Goal: Check status: Check status

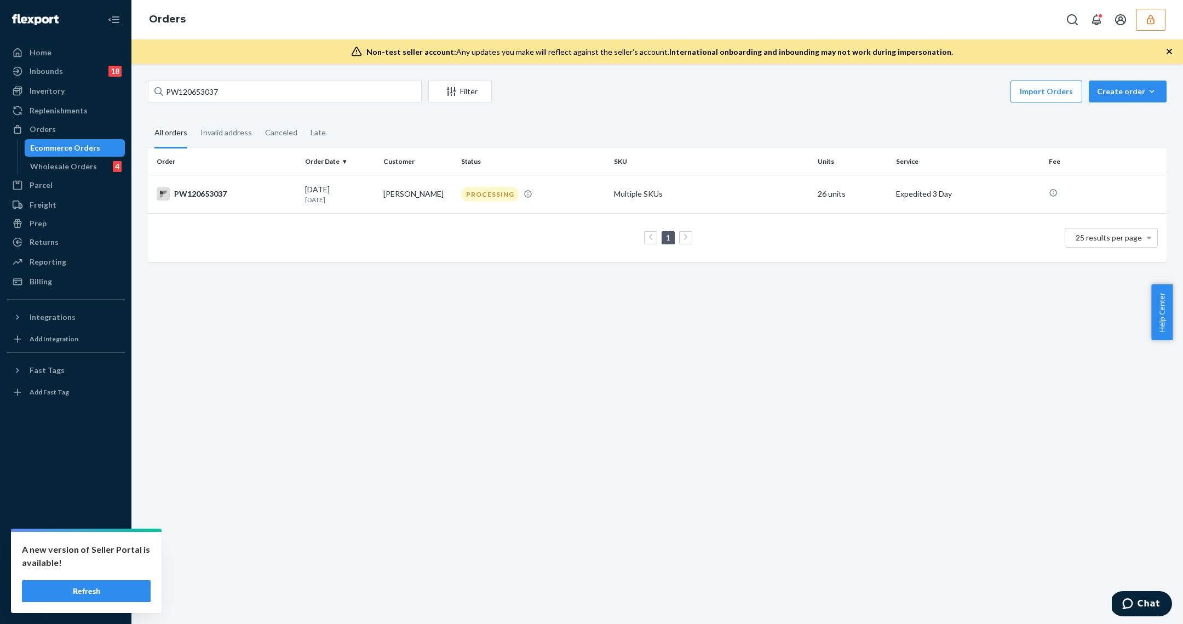
click at [826, 54] on span "International onboarding and inbounding may not work during impersonation." at bounding box center [811, 51] width 284 height 9
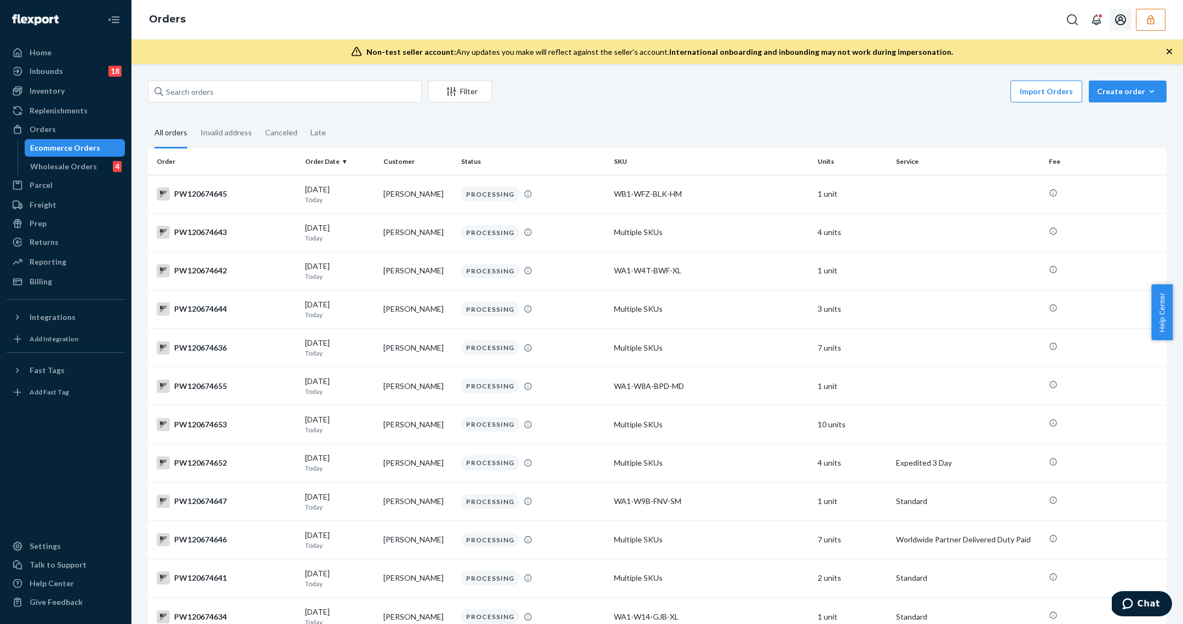
click at [1147, 22] on icon "button" at bounding box center [1151, 19] width 11 height 11
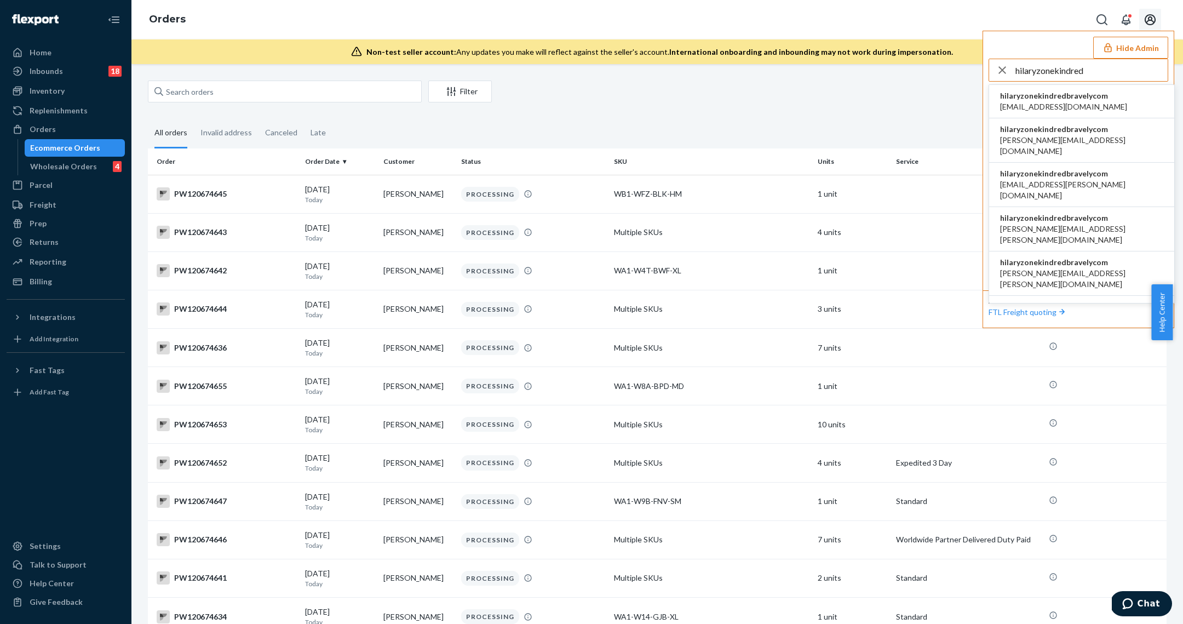
type input "hilaryzonekindred"
click at [1083, 101] on span "airine.mistula@kindredbravely.com" at bounding box center [1063, 106] width 127 height 11
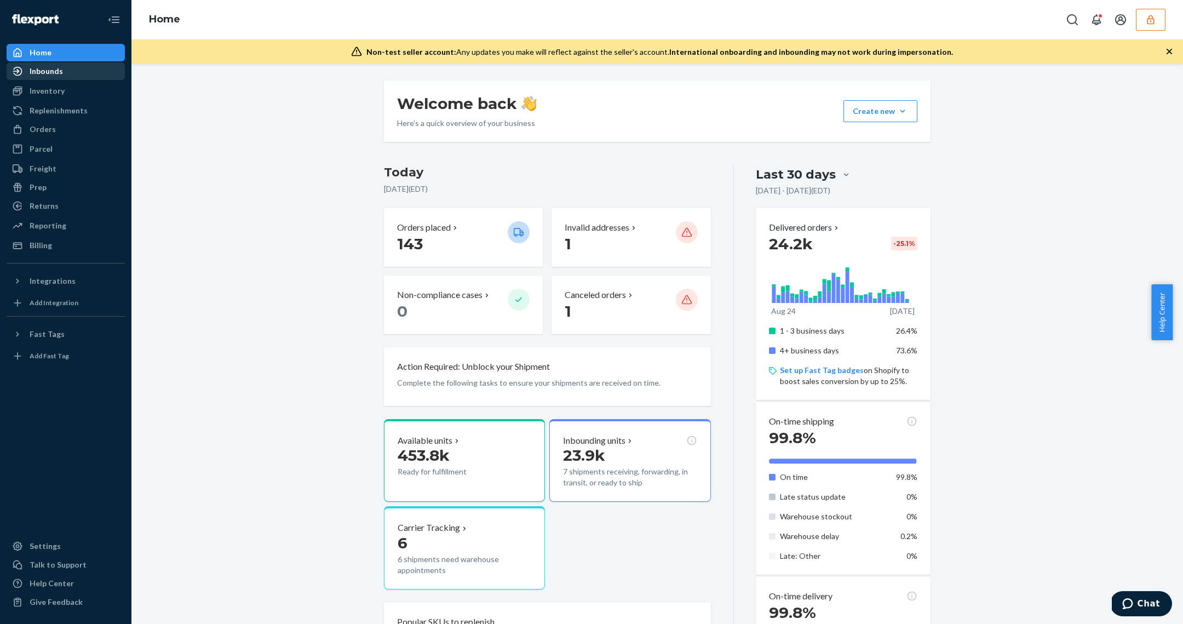
click at [70, 75] on div "Inbounds" at bounding box center [66, 71] width 116 height 15
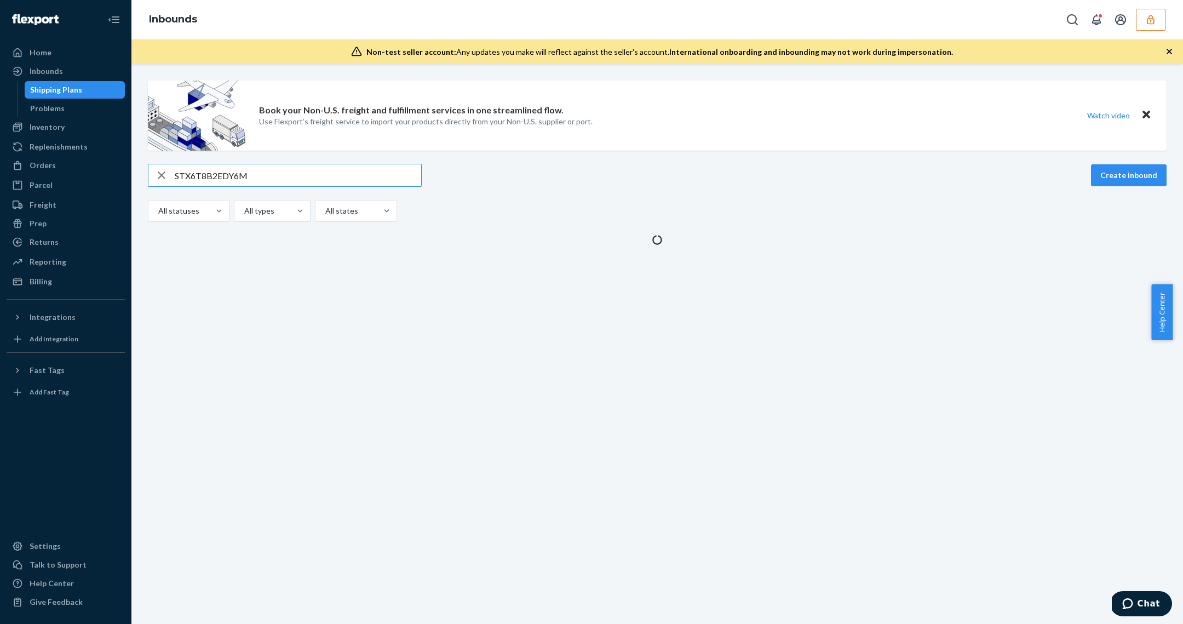
type input "STX6T8B2EDY6M"
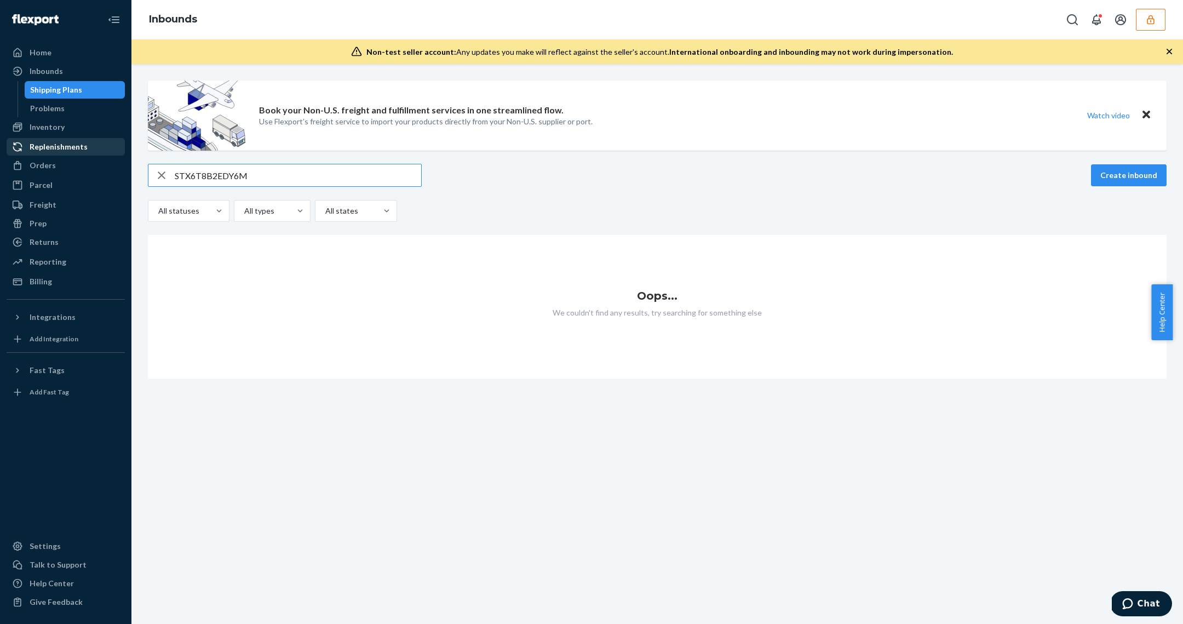
click at [56, 145] on div "Replenishments" at bounding box center [59, 146] width 58 height 11
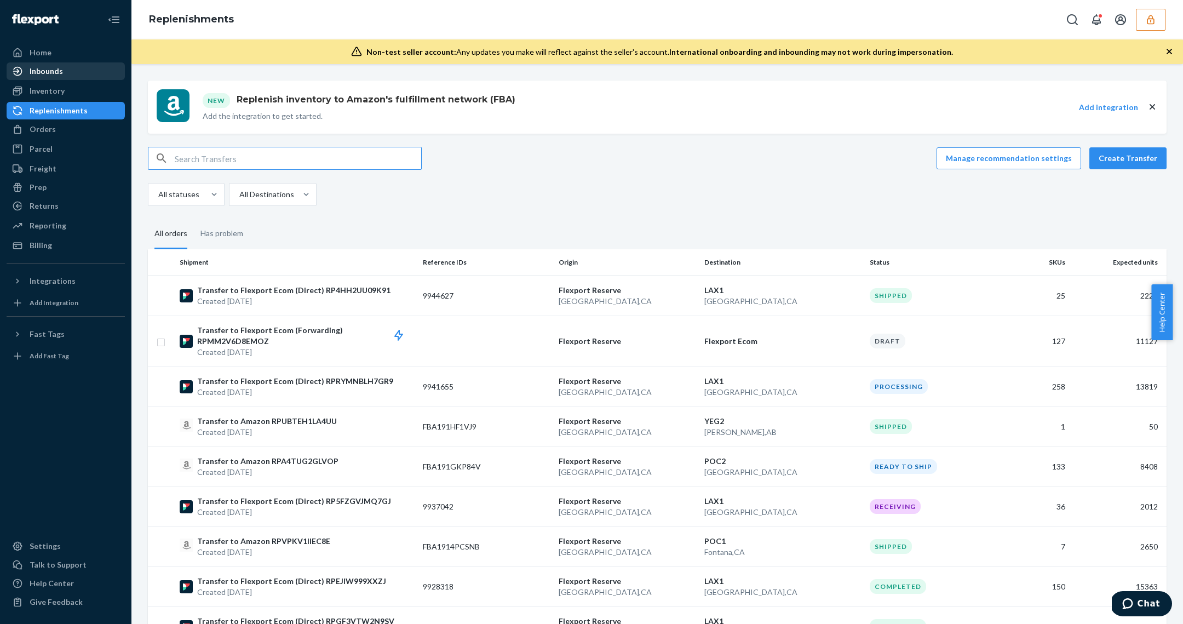
click at [72, 76] on div "Inbounds" at bounding box center [66, 71] width 116 height 15
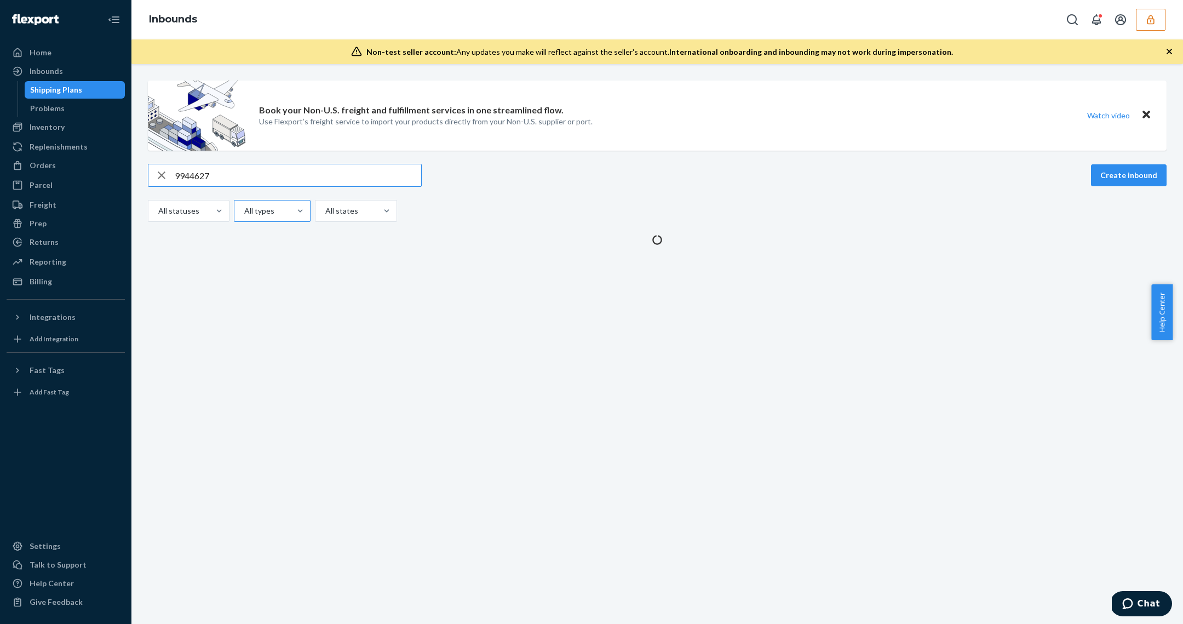
type input "9944627"
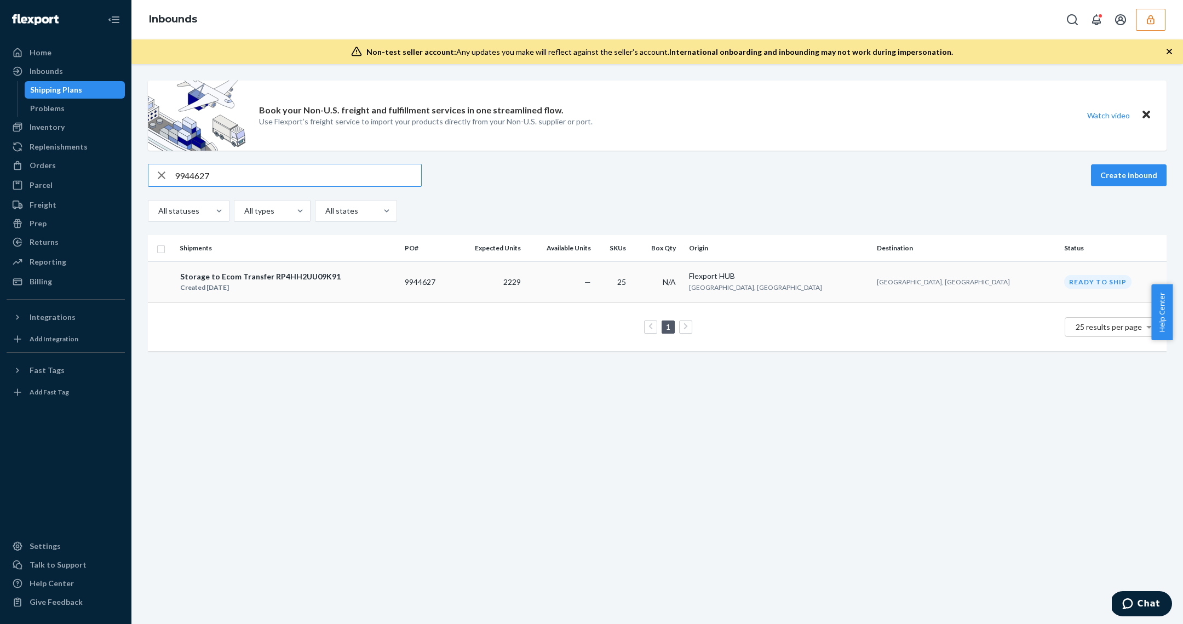
click at [626, 283] on span "25" at bounding box center [621, 281] width 9 height 9
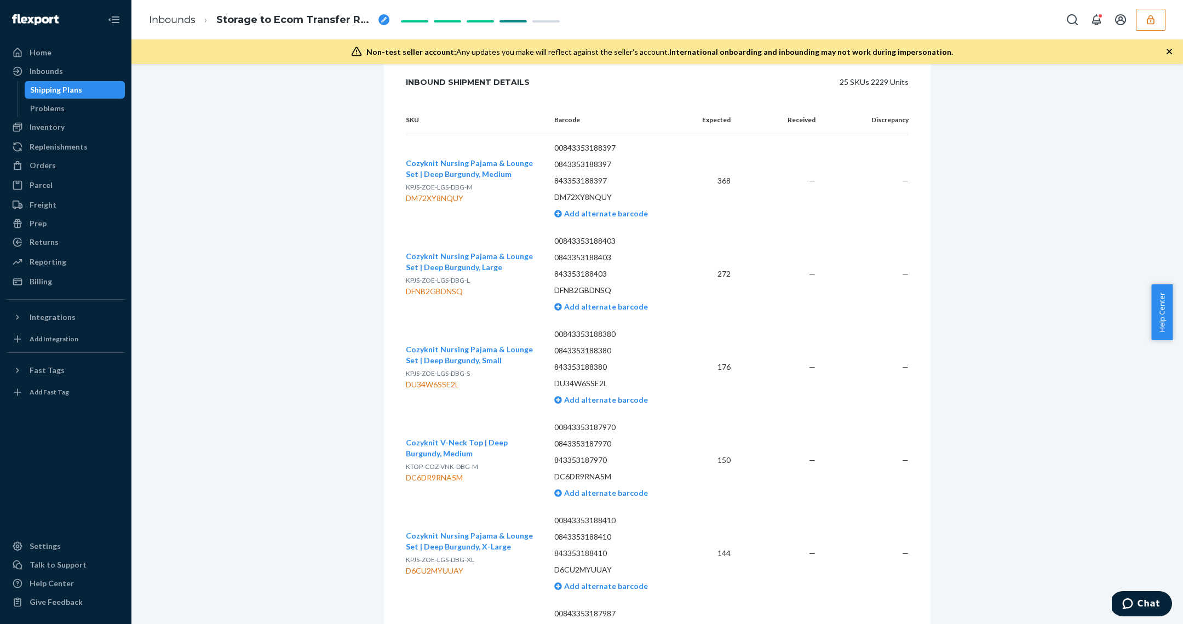
scroll to position [560, 0]
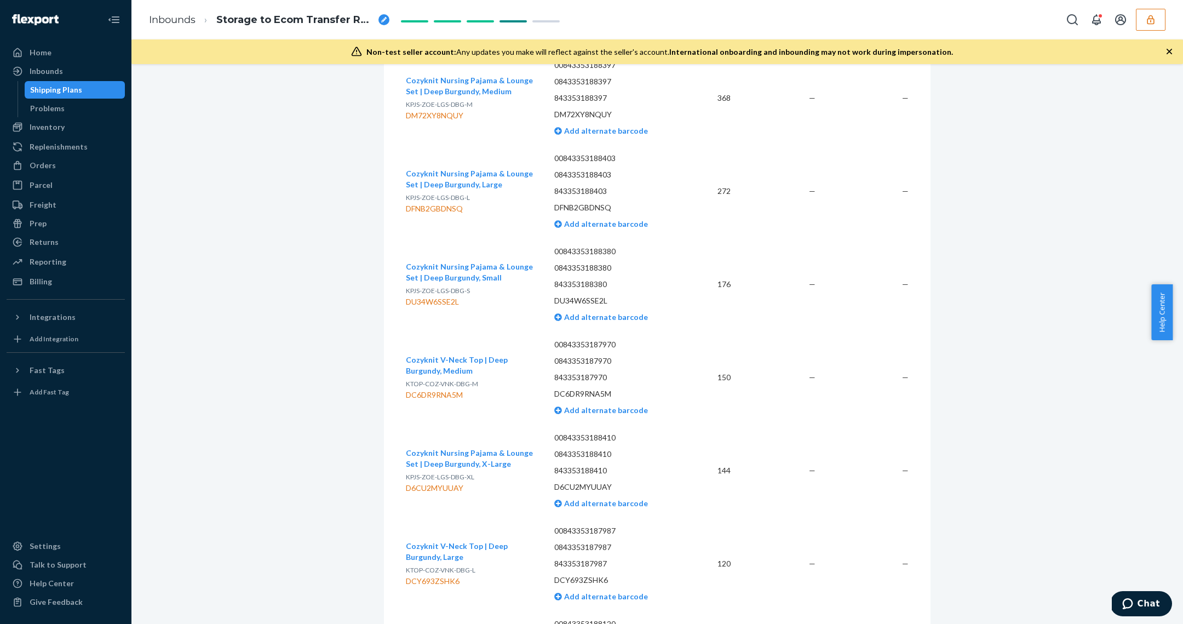
drag, startPoint x: 1130, startPoint y: 12, endPoint x: 1137, endPoint y: 14, distance: 6.8
click at [1131, 12] on button "Open account menu" at bounding box center [1121, 20] width 22 height 22
click at [1152, 19] on icon "button" at bounding box center [1151, 19] width 11 height 11
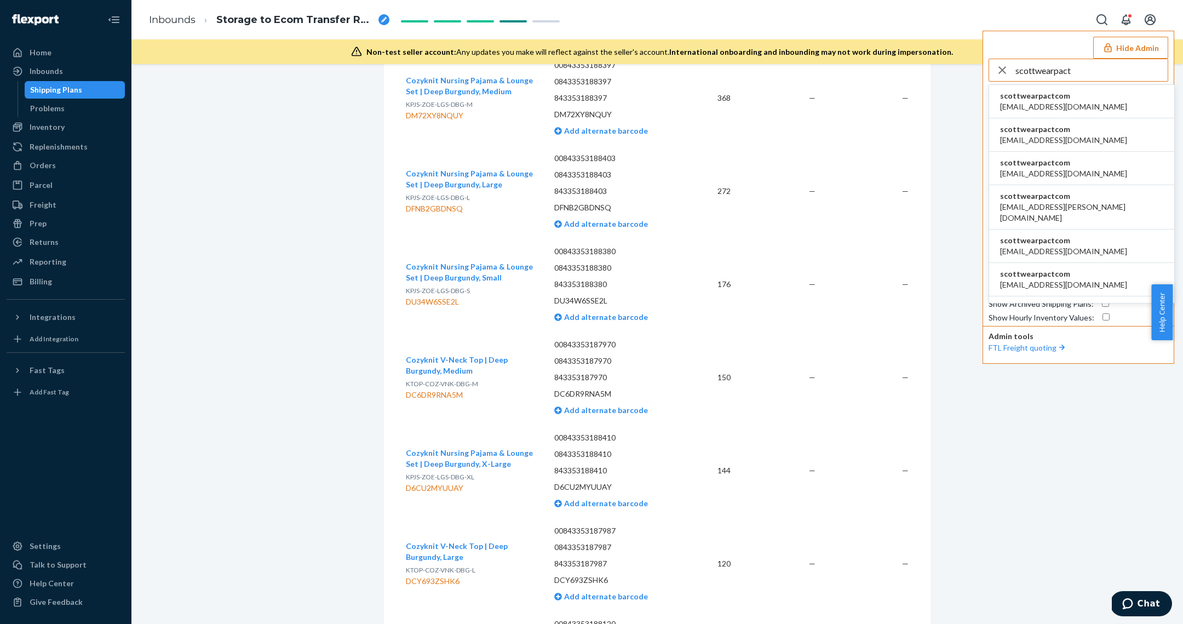
type input "scottwearpact"
click at [1027, 100] on span "scottwearpactcom" at bounding box center [1063, 95] width 127 height 11
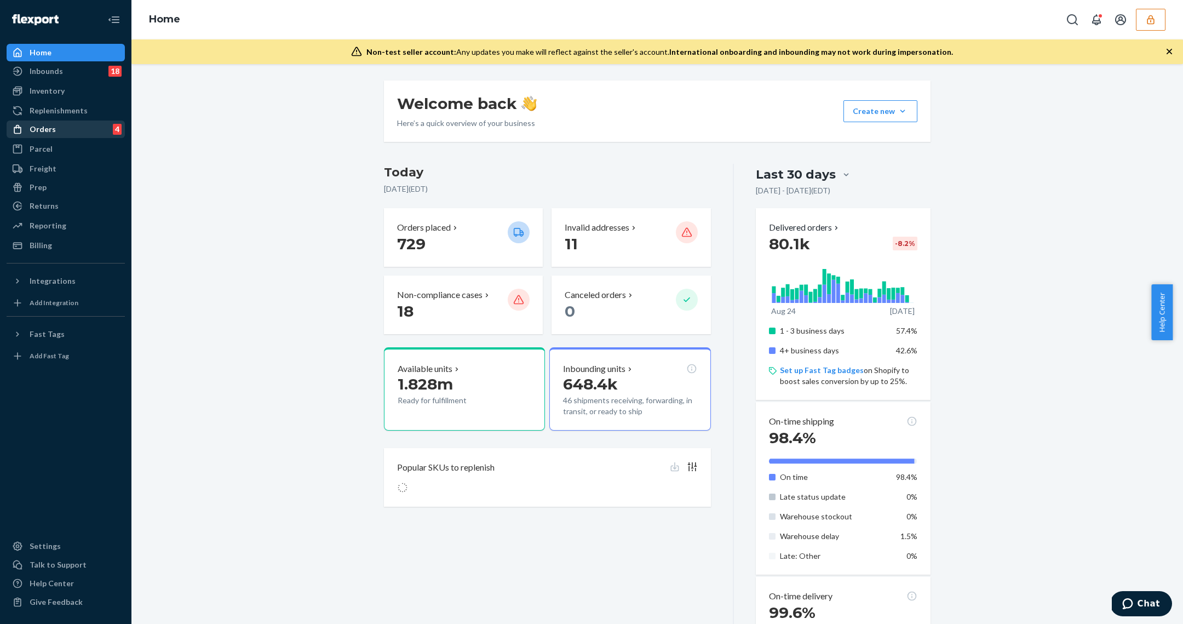
click at [93, 129] on div "Orders 4" at bounding box center [66, 129] width 116 height 15
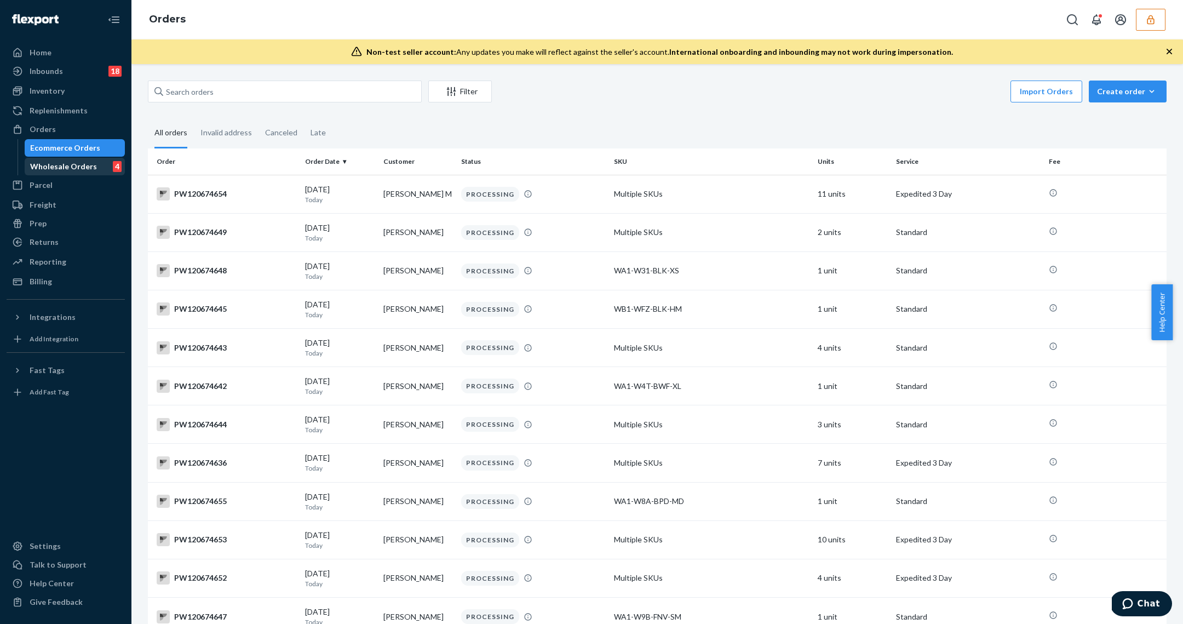
click at [81, 163] on div "Wholesale Orders" at bounding box center [63, 166] width 67 height 11
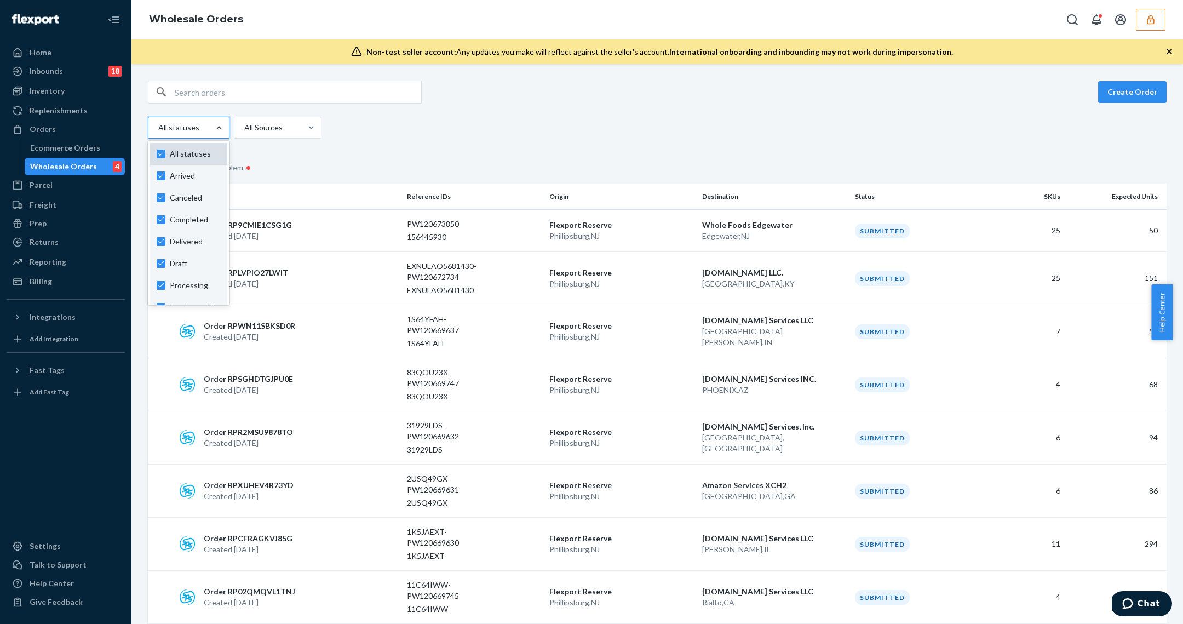
click at [163, 148] on label "All statuses" at bounding box center [189, 153] width 64 height 11
checkbox input "false"
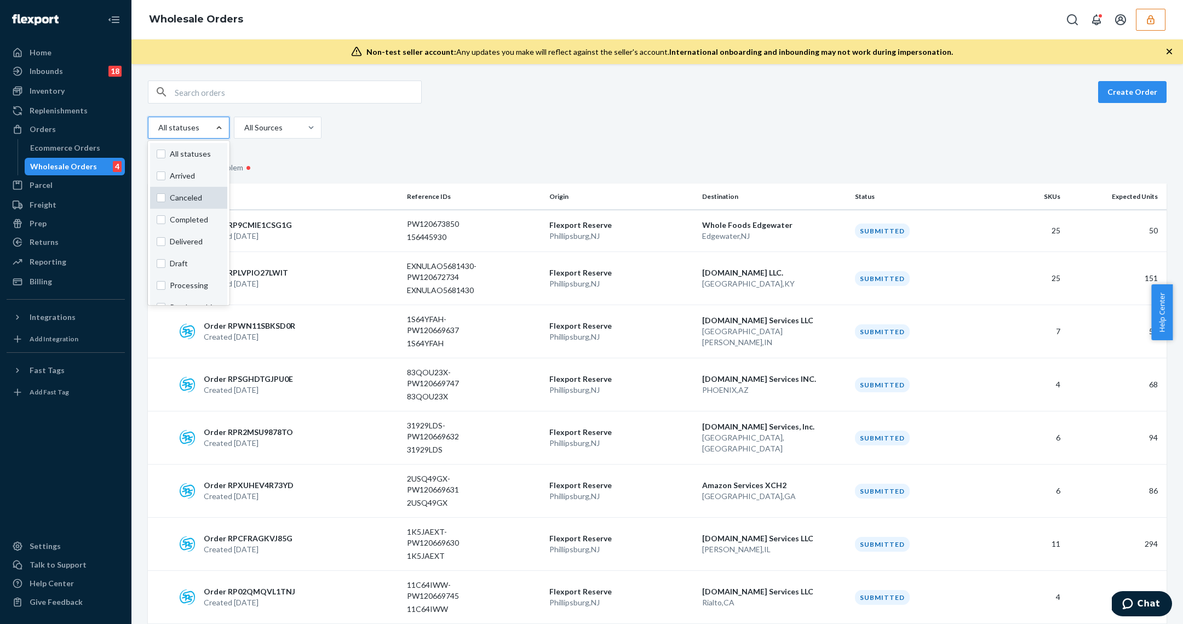
checkbox input "false"
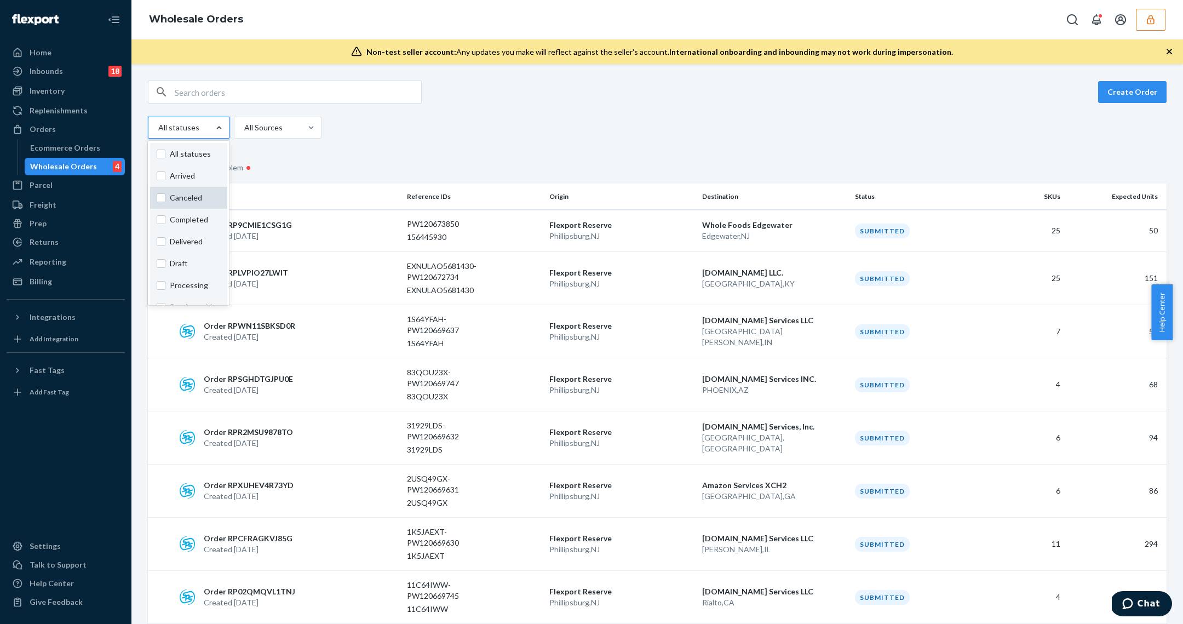
checkbox input "false"
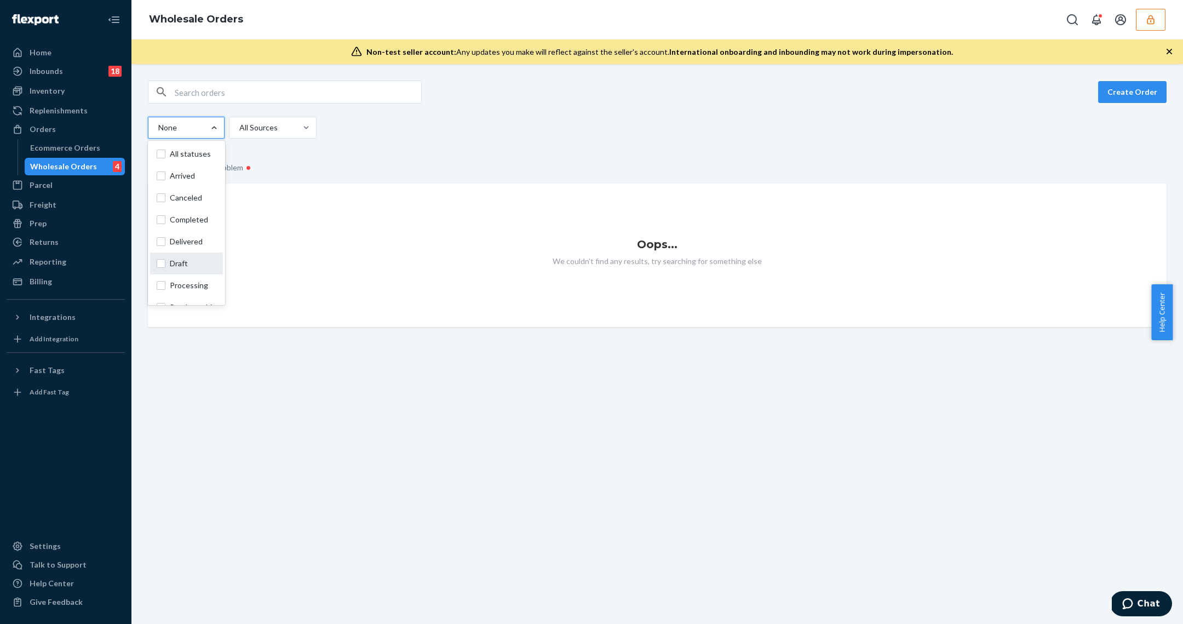
click at [176, 258] on span "Draft" at bounding box center [193, 263] width 47 height 11
checkbox input "true"
click at [156, 153] on div "All statuses" at bounding box center [186, 154] width 73 height 22
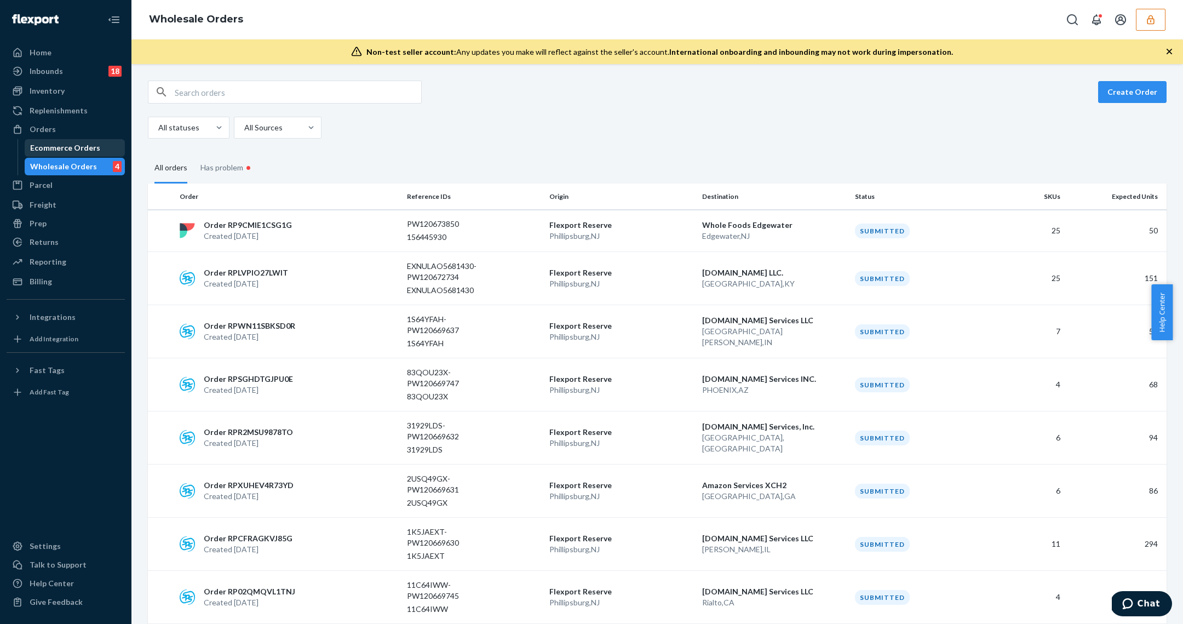
click at [53, 148] on div "Ecommerce Orders" at bounding box center [65, 147] width 70 height 11
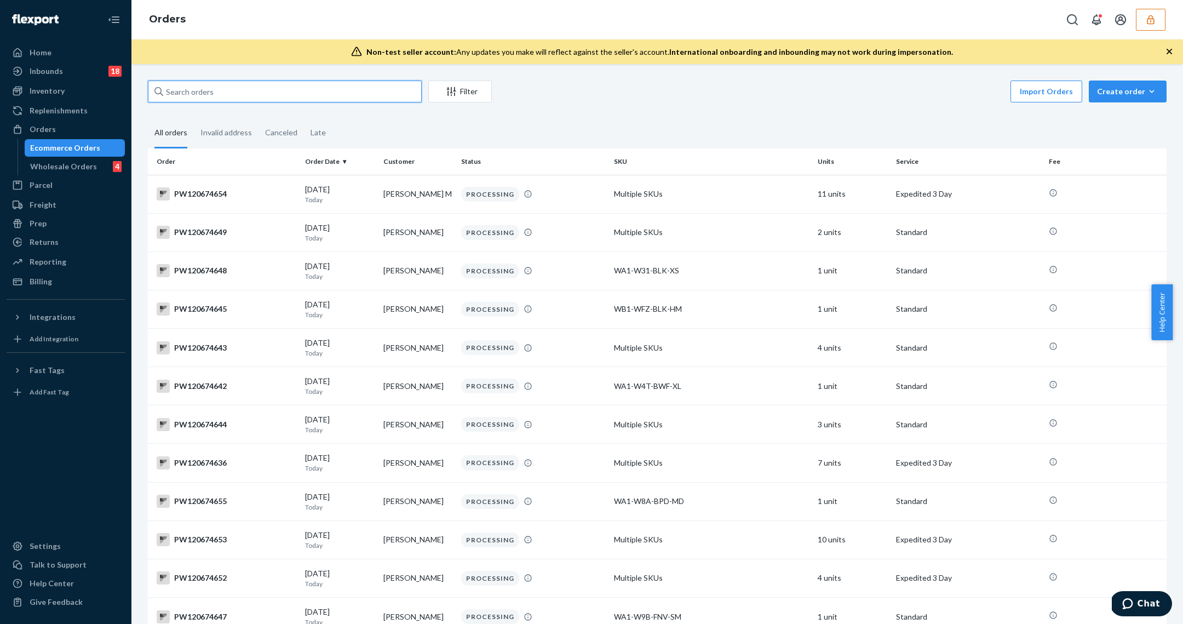
click at [234, 101] on input "text" at bounding box center [285, 92] width 274 height 22
paste input "PW120654817"
type input "PW120654817"
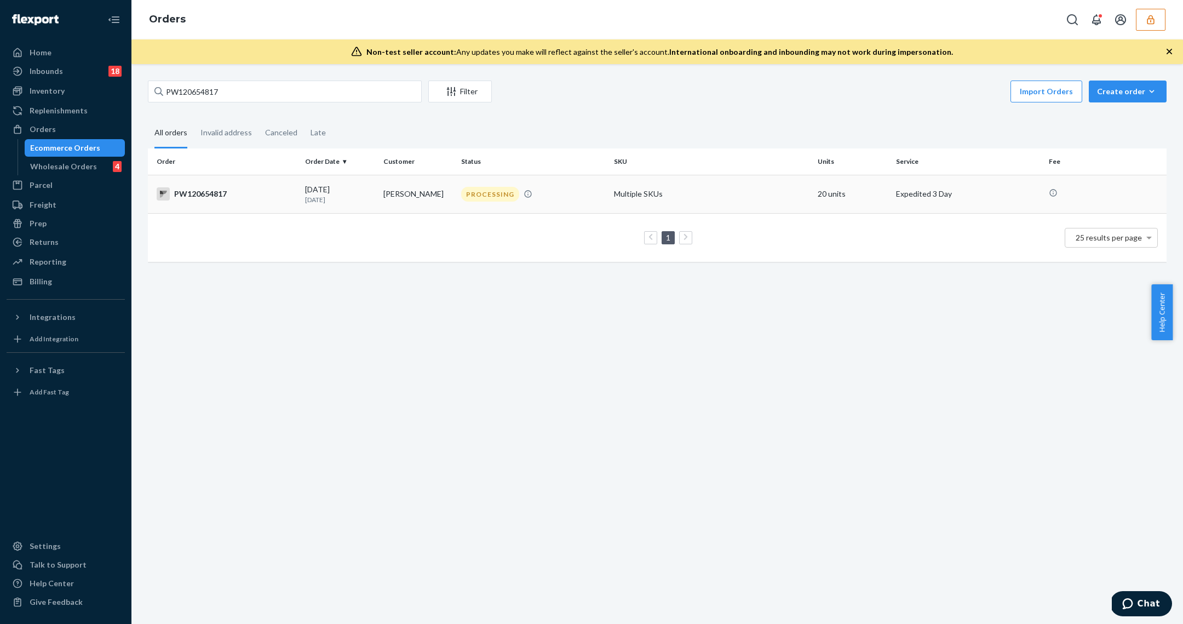
click at [896, 192] on p "Expedited 3 Day" at bounding box center [968, 193] width 144 height 11
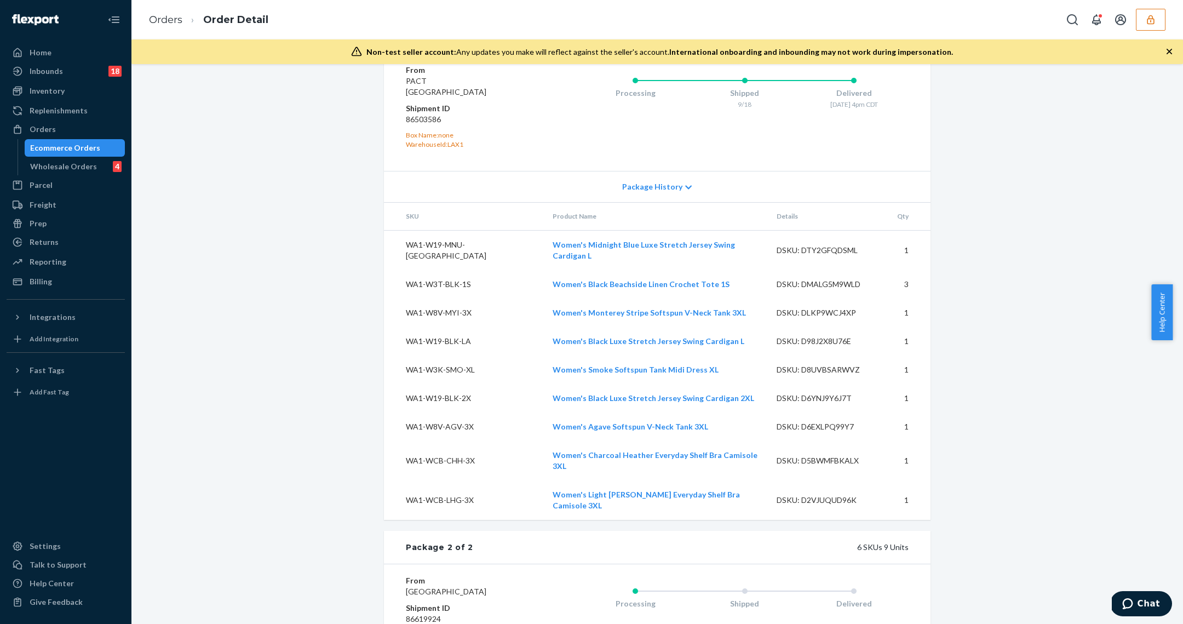
scroll to position [1130, 0]
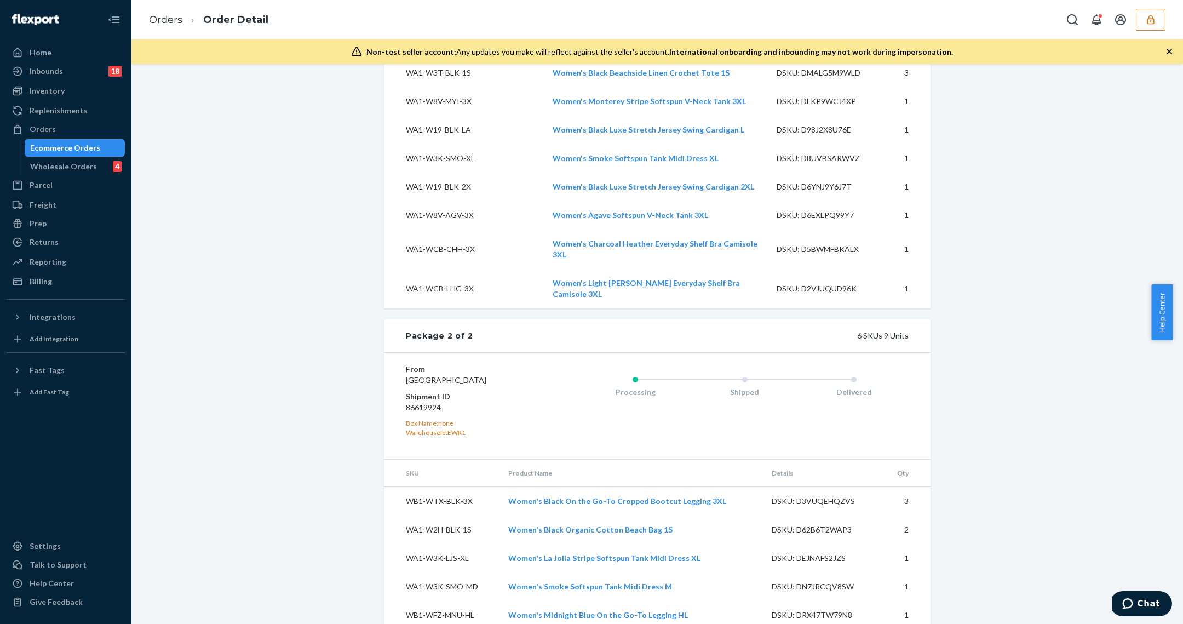
click at [408, 402] on dd "86619924" at bounding box center [471, 407] width 131 height 11
click at [93, 151] on div "Ecommerce Orders" at bounding box center [65, 147] width 70 height 11
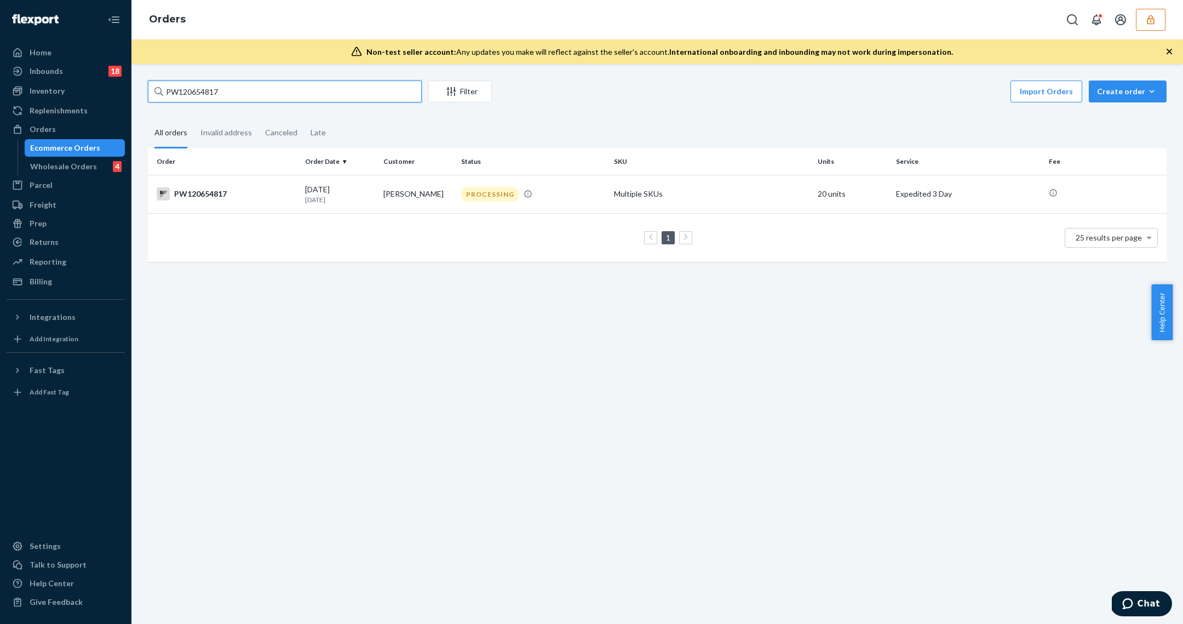
click at [252, 89] on input "PW120654817" at bounding box center [285, 92] width 274 height 22
paste input "303"
click at [251, 94] on input "PW120653037" at bounding box center [285, 92] width 274 height 22
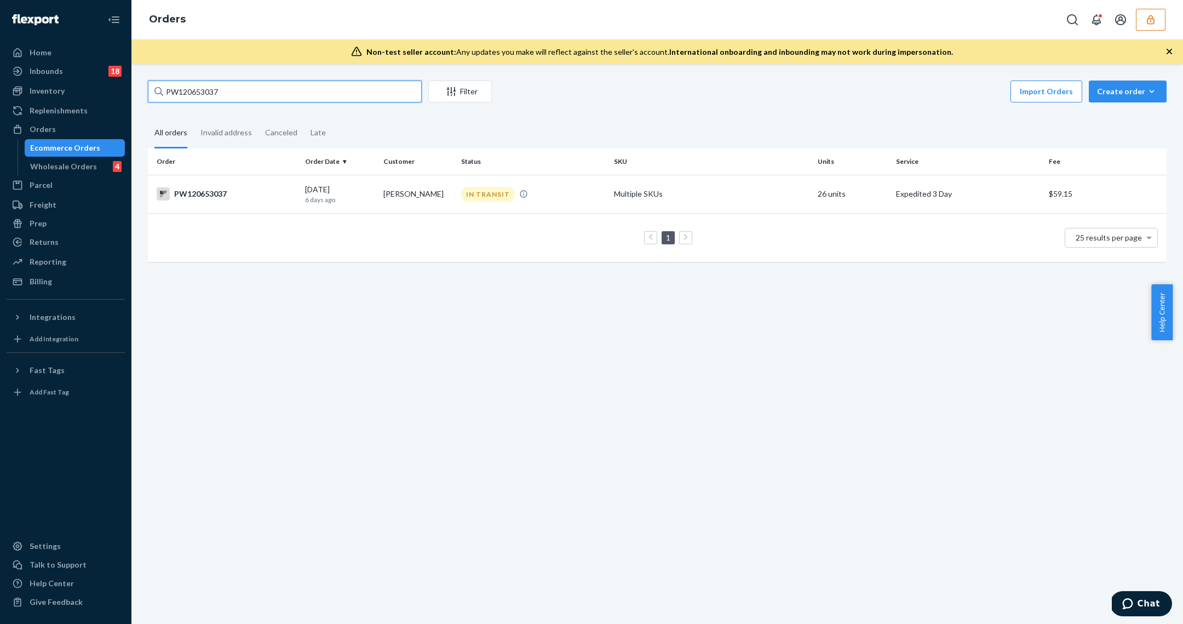
paste input "5832"
type input "PW120655832"
click at [365, 202] on p "5 days ago" at bounding box center [340, 199] width 70 height 9
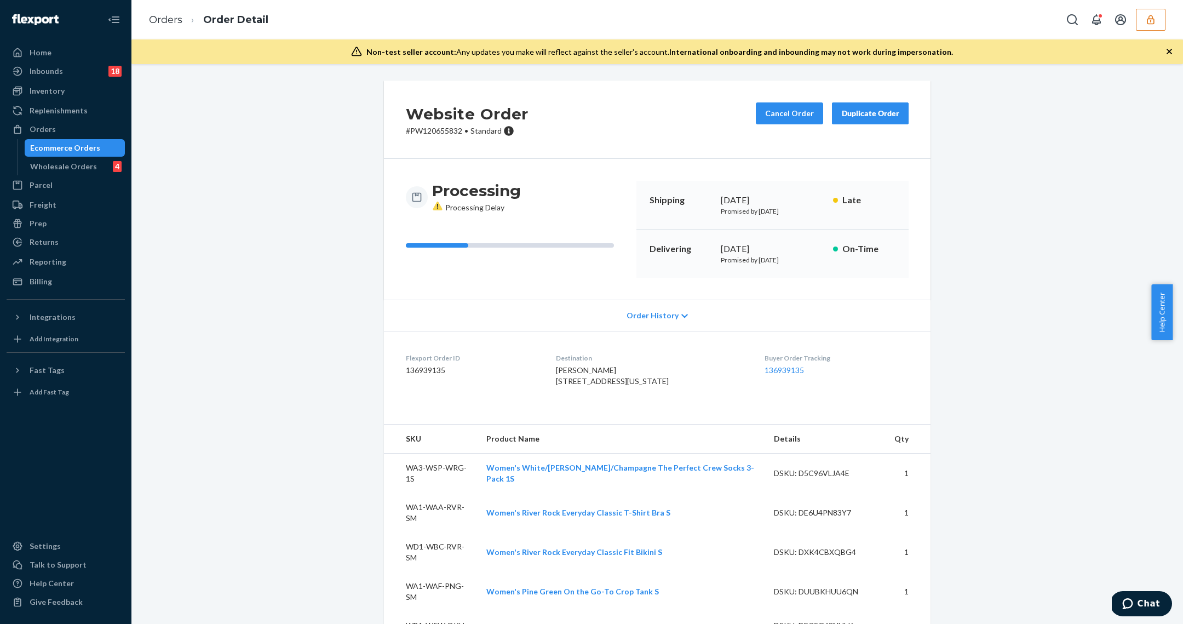
click at [428, 375] on div "Flexport Order ID 136939135" at bounding box center [472, 372] width 133 height 38
click at [430, 372] on dd "136939135" at bounding box center [472, 370] width 133 height 11
click at [431, 372] on dd "136939135" at bounding box center [472, 370] width 133 height 11
copy dd "136939135"
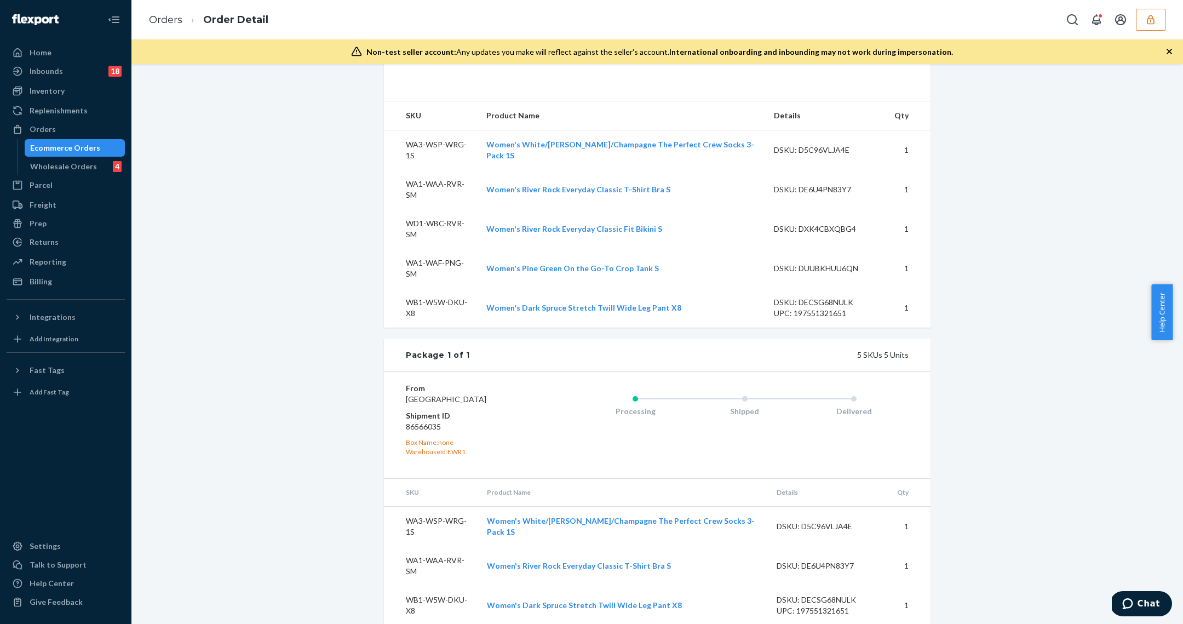
scroll to position [322, 0]
click at [415, 426] on dd "86566035" at bounding box center [471, 428] width 131 height 11
copy dd "86566035"
click at [1160, 29] on button "button" at bounding box center [1151, 20] width 30 height 22
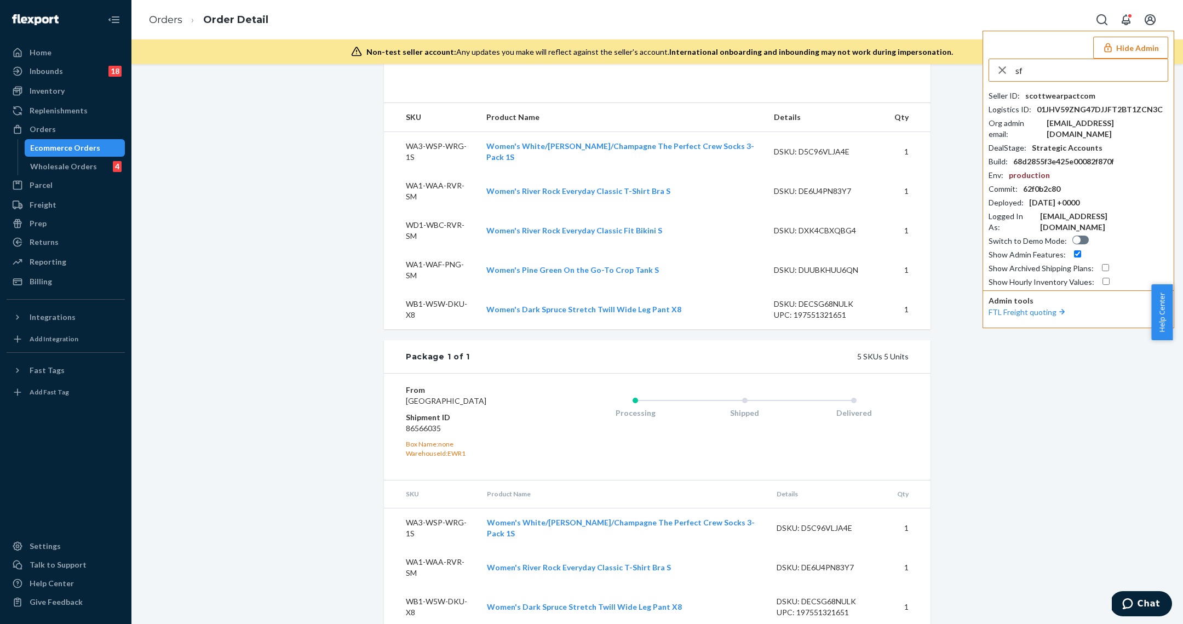
type input "s"
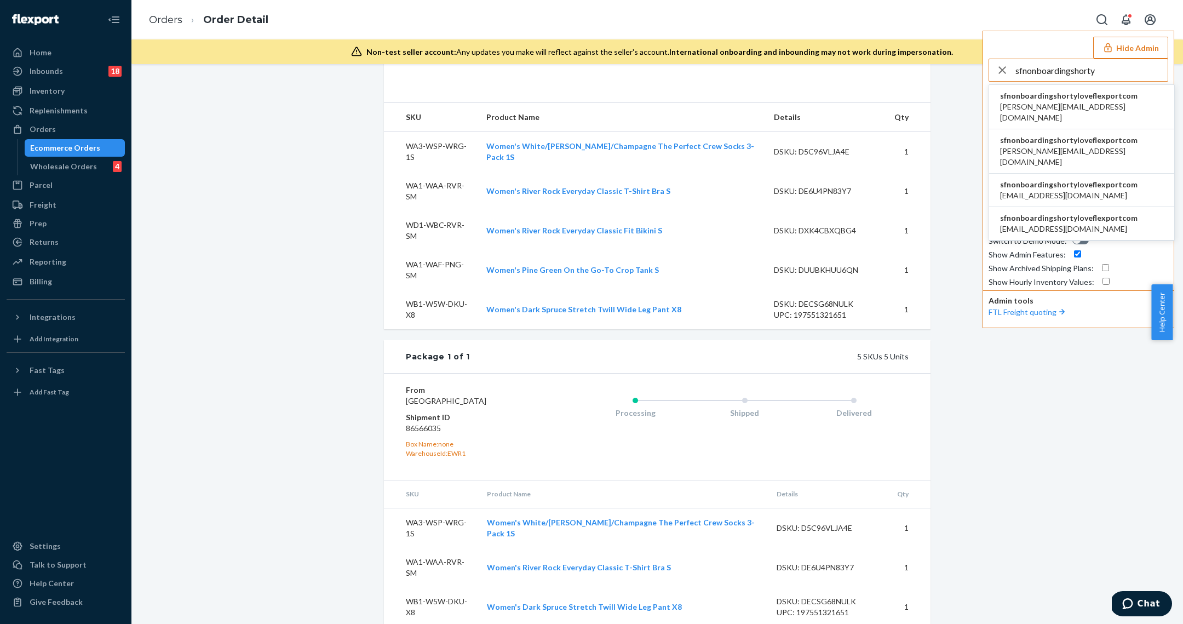
type input "sfnonboardingshorty"
click at [1115, 91] on span "sfnonboardingshortyloveflexportcom" at bounding box center [1081, 95] width 163 height 11
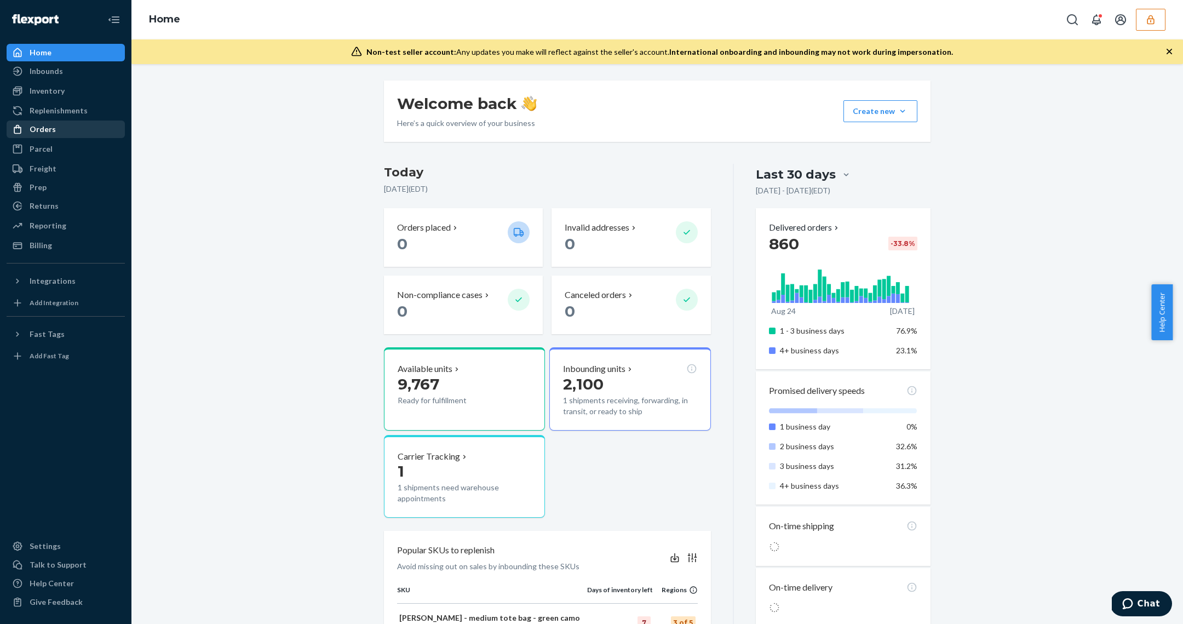
click at [49, 122] on div "Orders" at bounding box center [66, 129] width 116 height 15
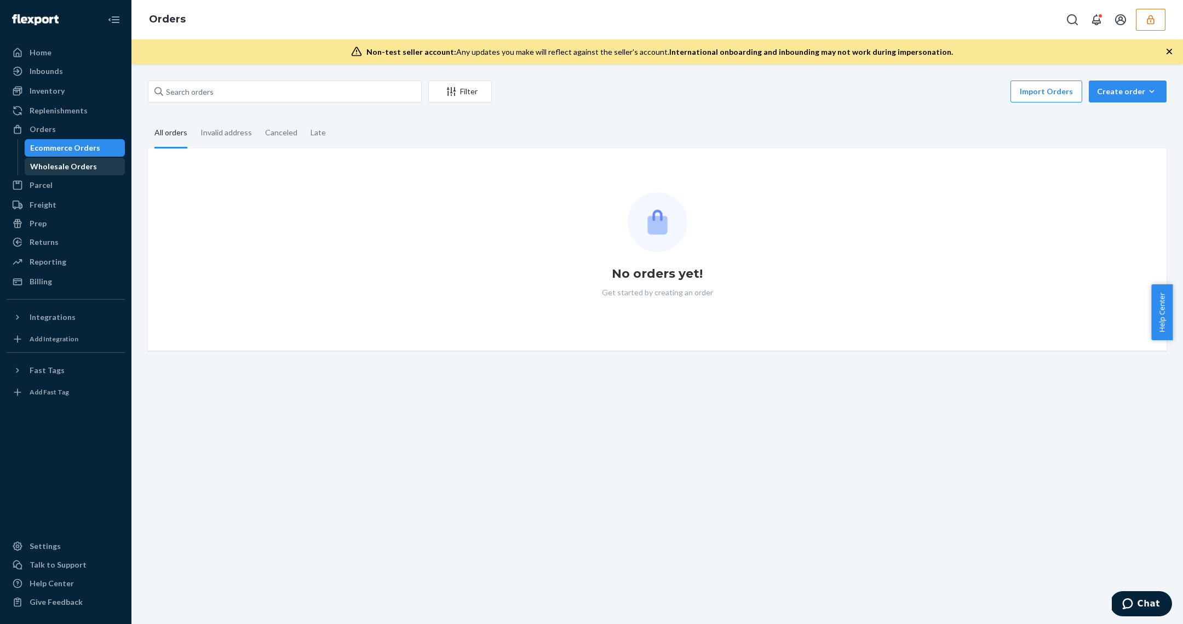
click at [67, 159] on div "Wholesale Orders" at bounding box center [75, 166] width 99 height 15
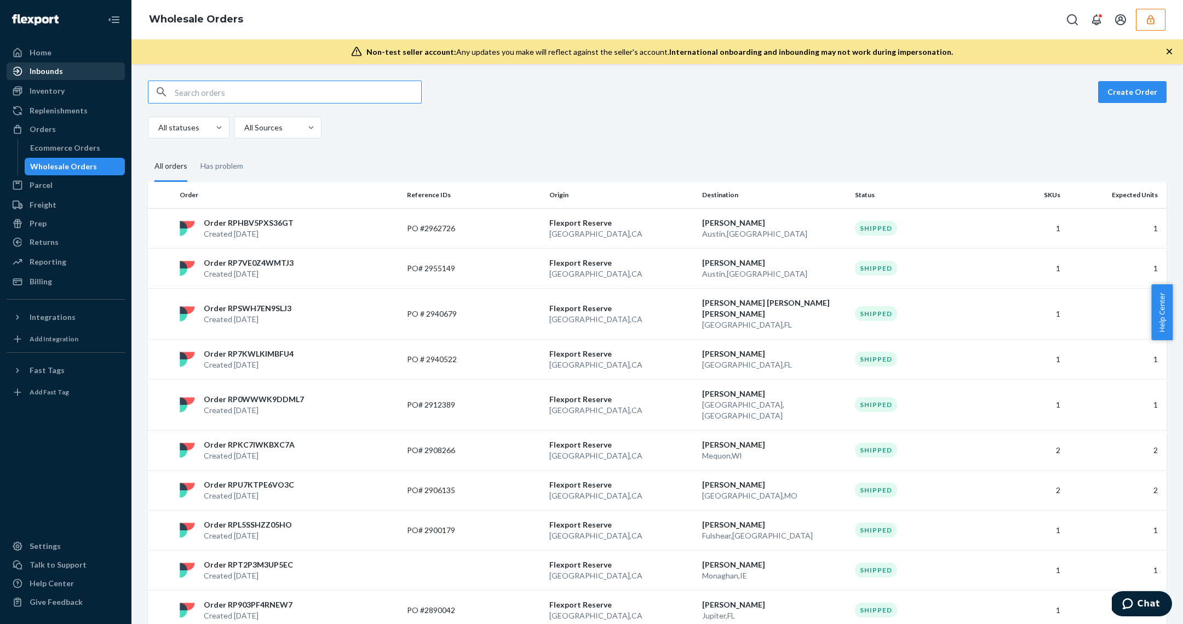
click at [49, 66] on div "Inbounds" at bounding box center [46, 71] width 33 height 11
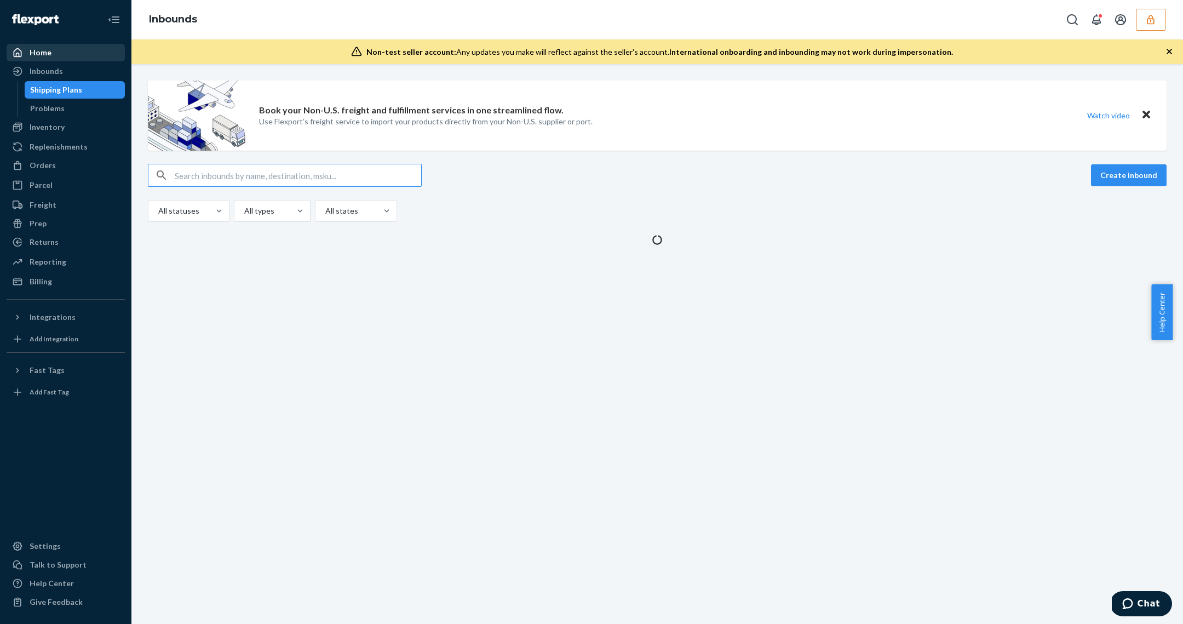
click at [49, 59] on div "Home" at bounding box center [66, 52] width 116 height 15
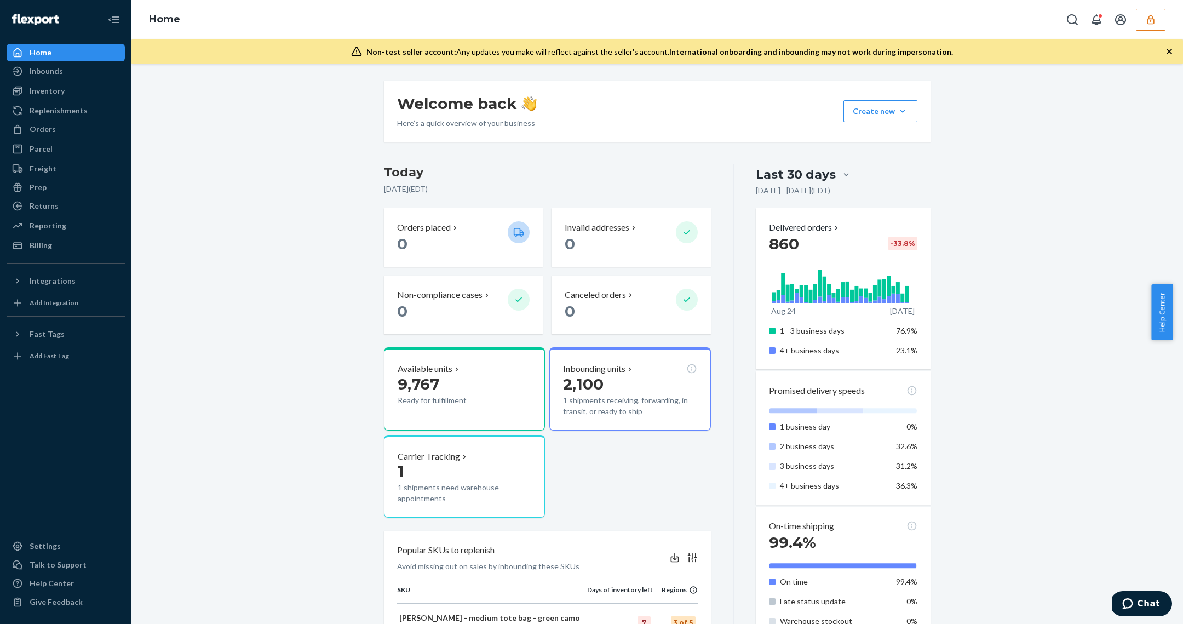
click at [1153, 17] on icon "button" at bounding box center [1151, 19] width 11 height 11
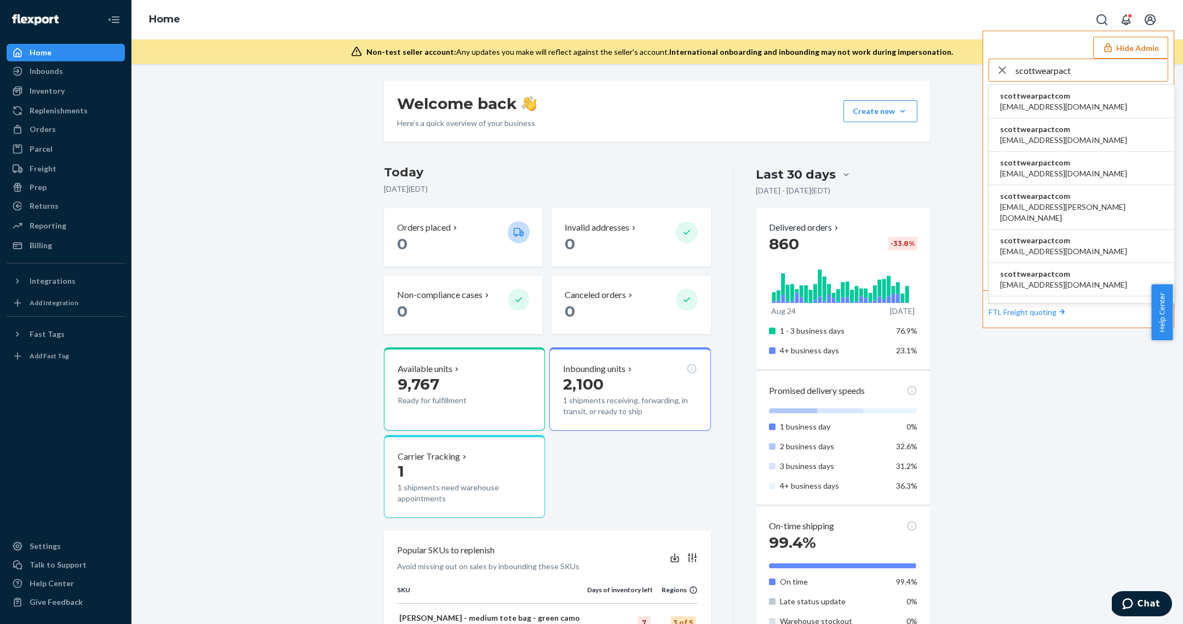
type input "scottwearpact"
click at [1044, 100] on span "scottwearpactcom" at bounding box center [1063, 95] width 127 height 11
